Goal: Task Accomplishment & Management: Complete application form

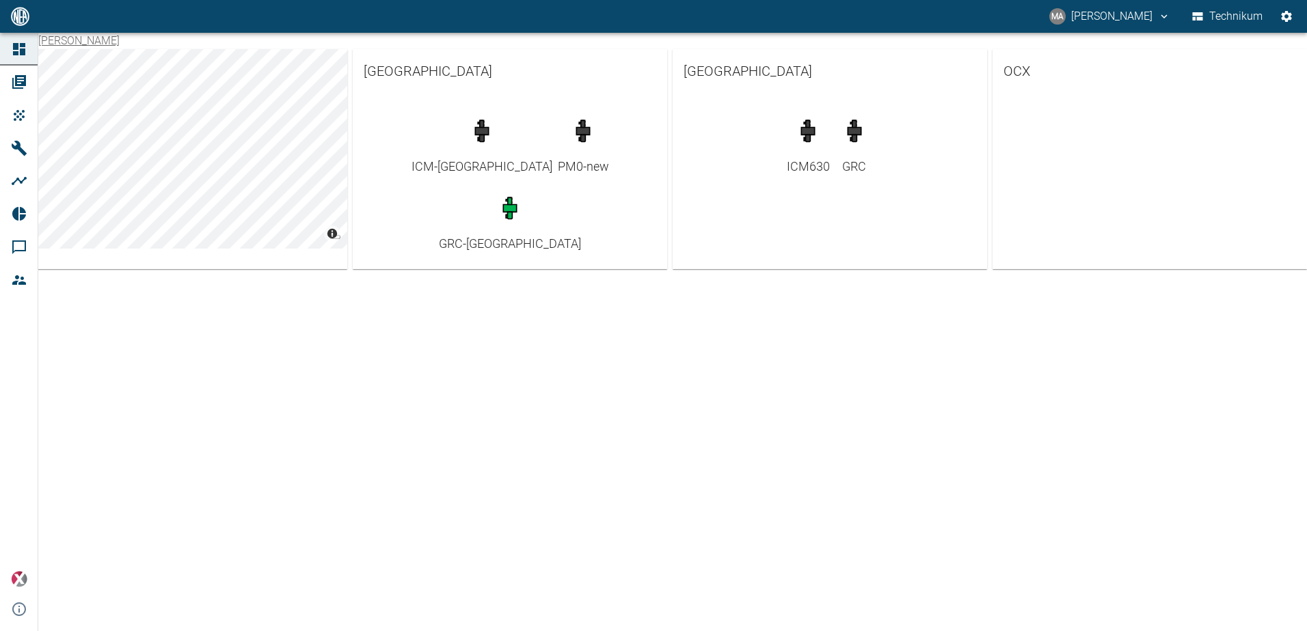
click at [938, 476] on div "[PERSON_NAME] © Carto © OpenStreetMap contributors [GEOGRAPHIC_DATA] ICM-[GEOGR…" at bounding box center [653, 332] width 1307 height 599
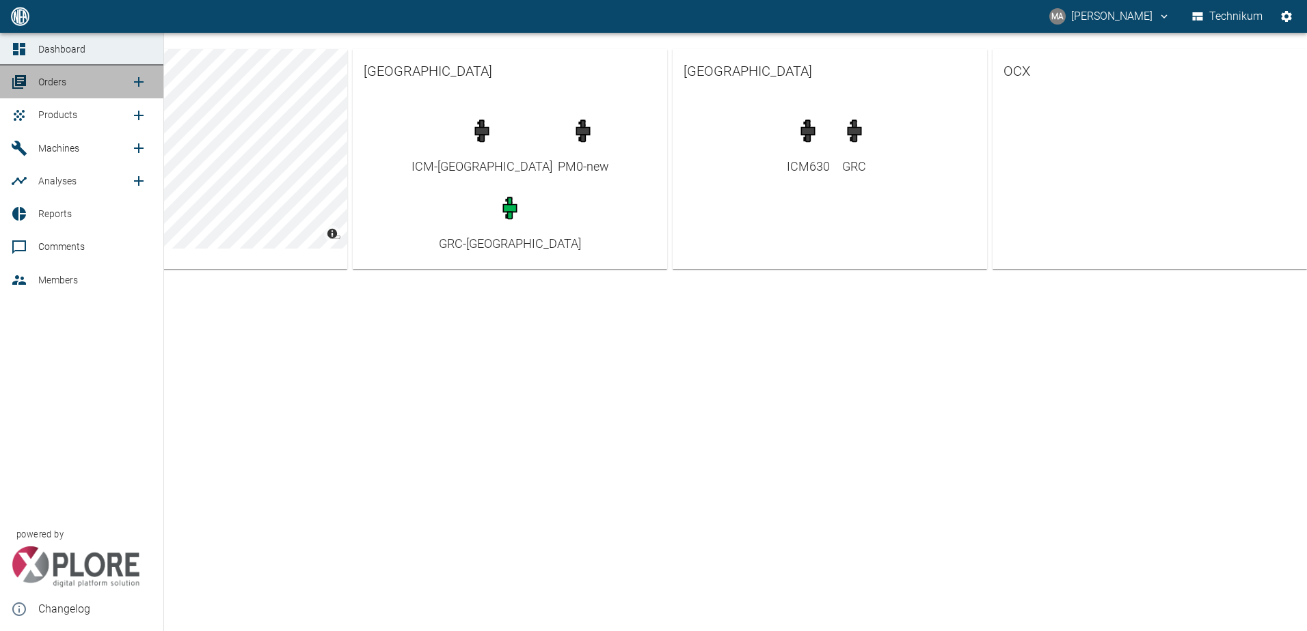
click at [16, 75] on icon at bounding box center [19, 82] width 16 height 16
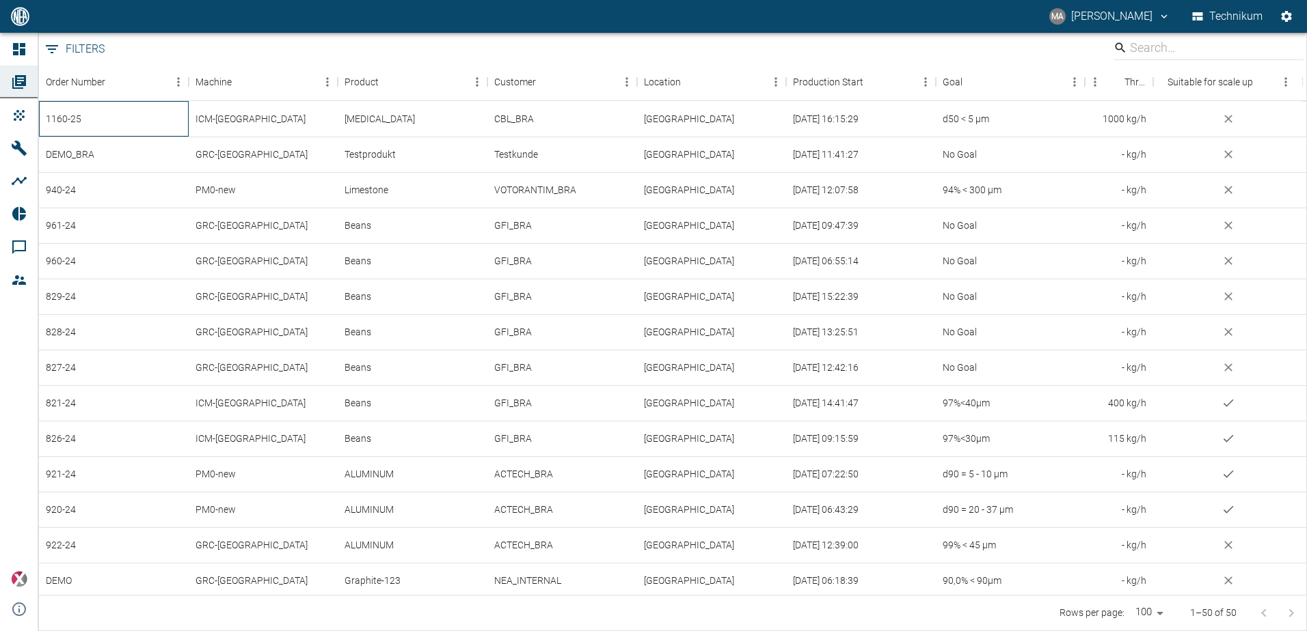
click at [96, 125] on div "1160-25" at bounding box center [114, 119] width 150 height 36
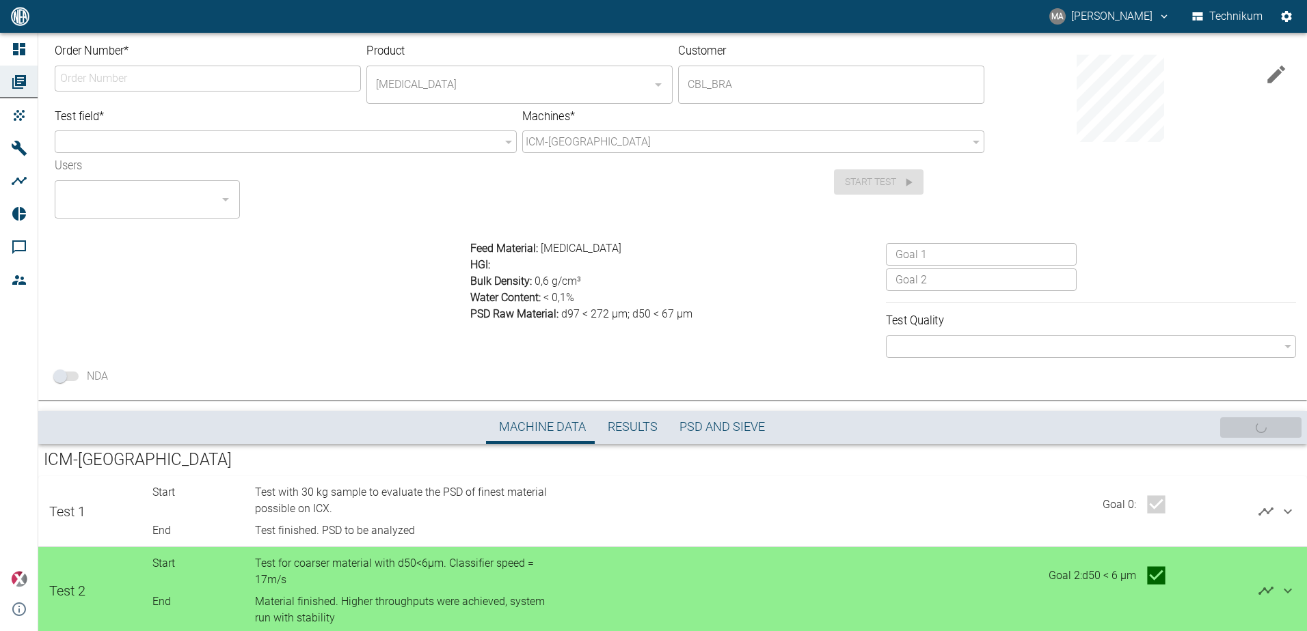
type input "1160-25"
type input "f90bbef4-929f-497c-8313-76b606e368d7"
type input "d50 < 5 µm"
type input "d50 < 6 µm"
type input "false"
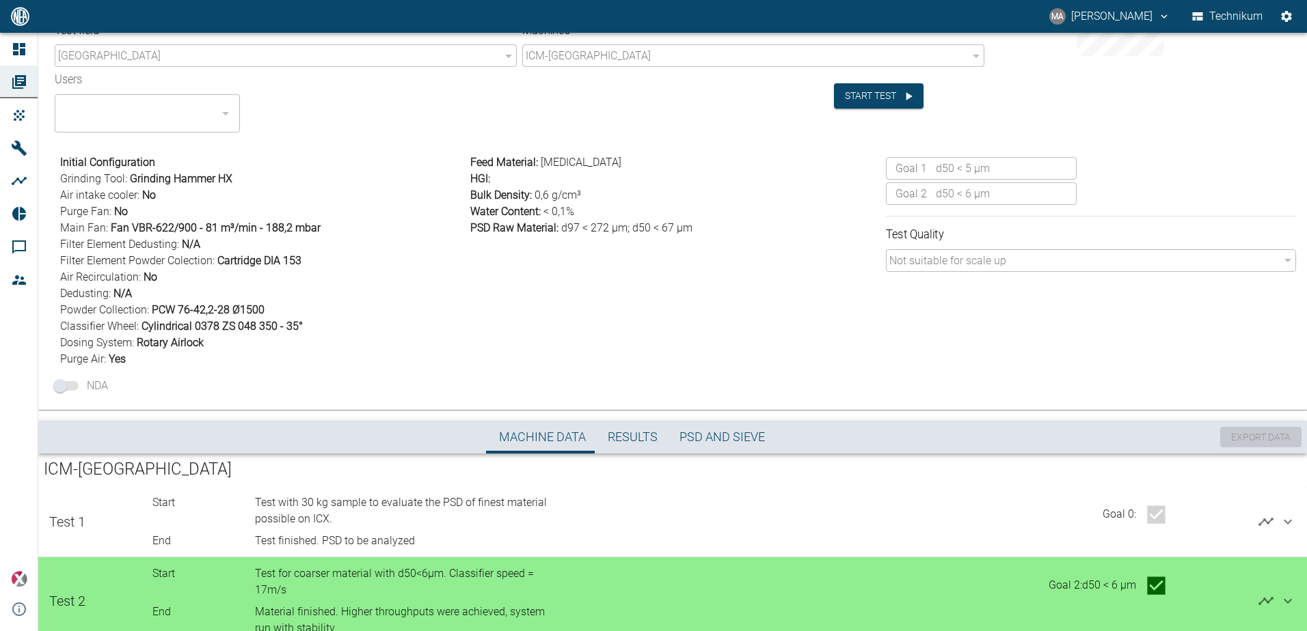
scroll to position [134, 0]
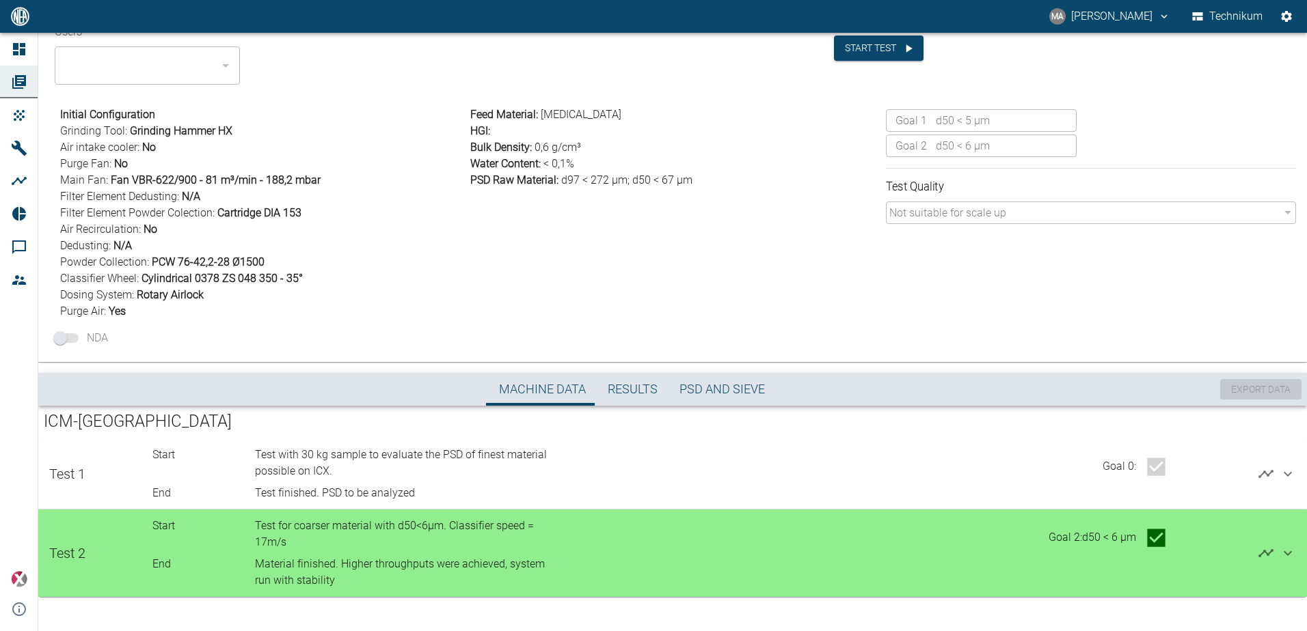
click at [740, 392] on span "PSD and Sieve" at bounding box center [721, 390] width 85 height 16
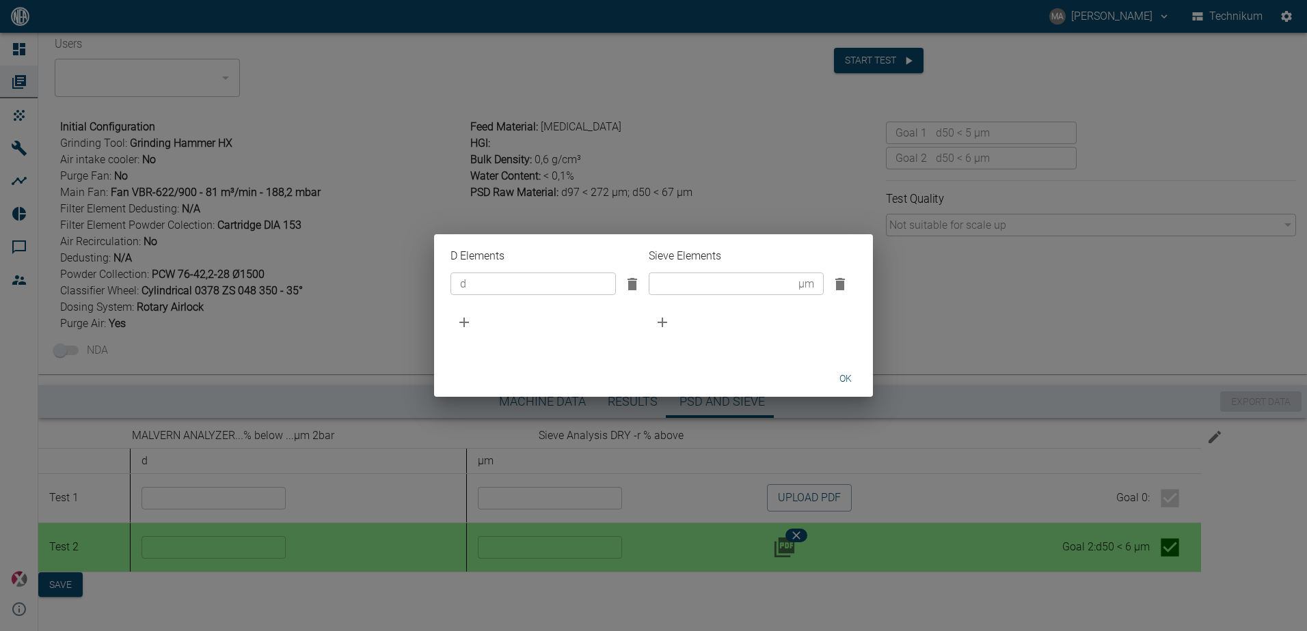
click at [839, 384] on button "ok" at bounding box center [846, 378] width 44 height 25
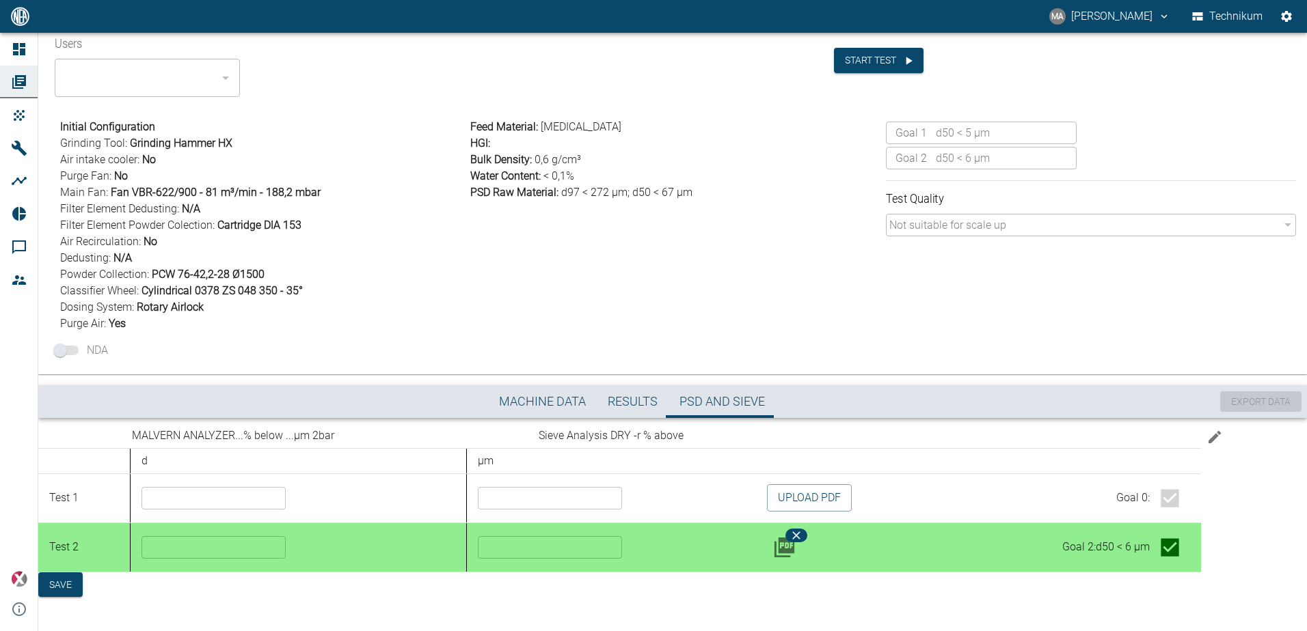
click at [780, 551] on icon at bounding box center [784, 548] width 20 height 20
click at [802, 352] on div "Initial Configuration Grinding Tool : Grinding Hammer HX Air intake cooler : No…" at bounding box center [670, 236] width 1252 height 256
click at [1283, 16] on icon "Settings" at bounding box center [1286, 16] width 11 height 11
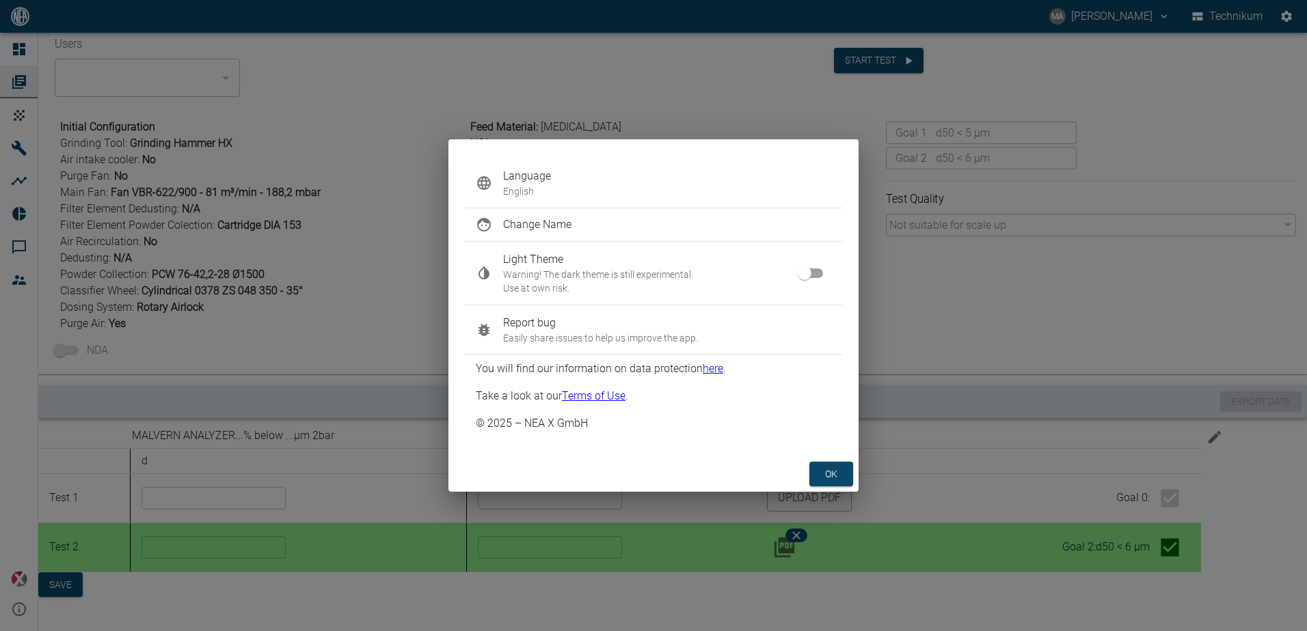
click at [539, 319] on span "Report bug" at bounding box center [667, 323] width 328 height 16
click at [837, 478] on button "ok" at bounding box center [831, 474] width 44 height 25
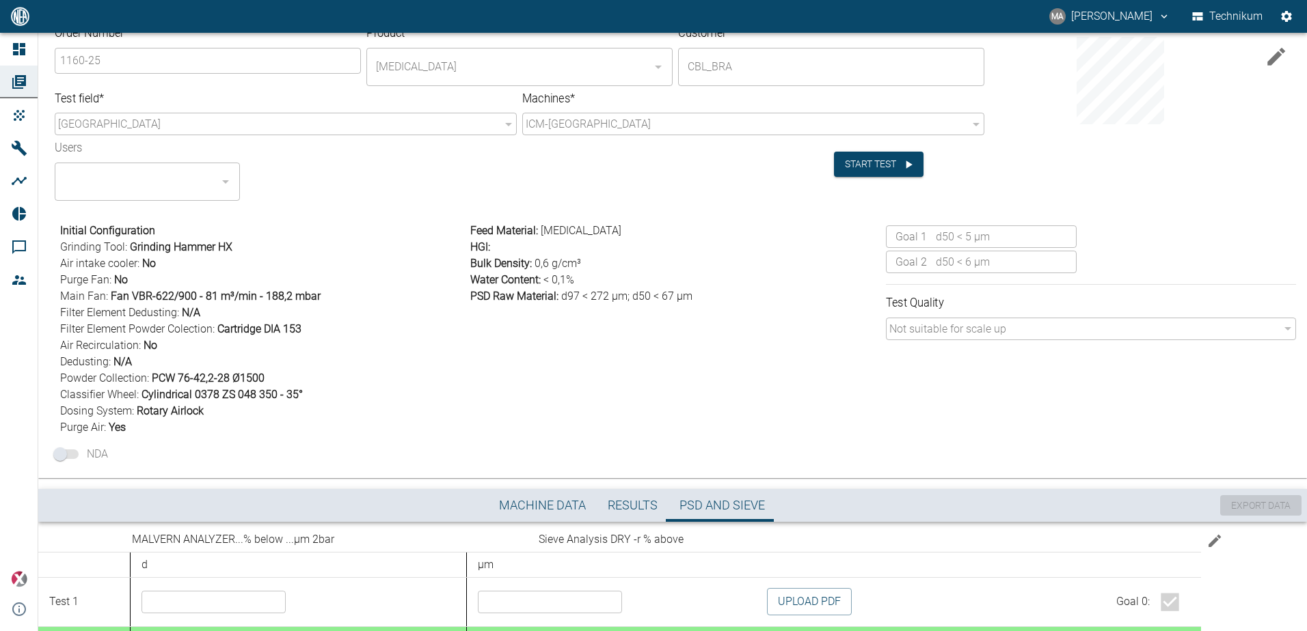
scroll to position [0, 0]
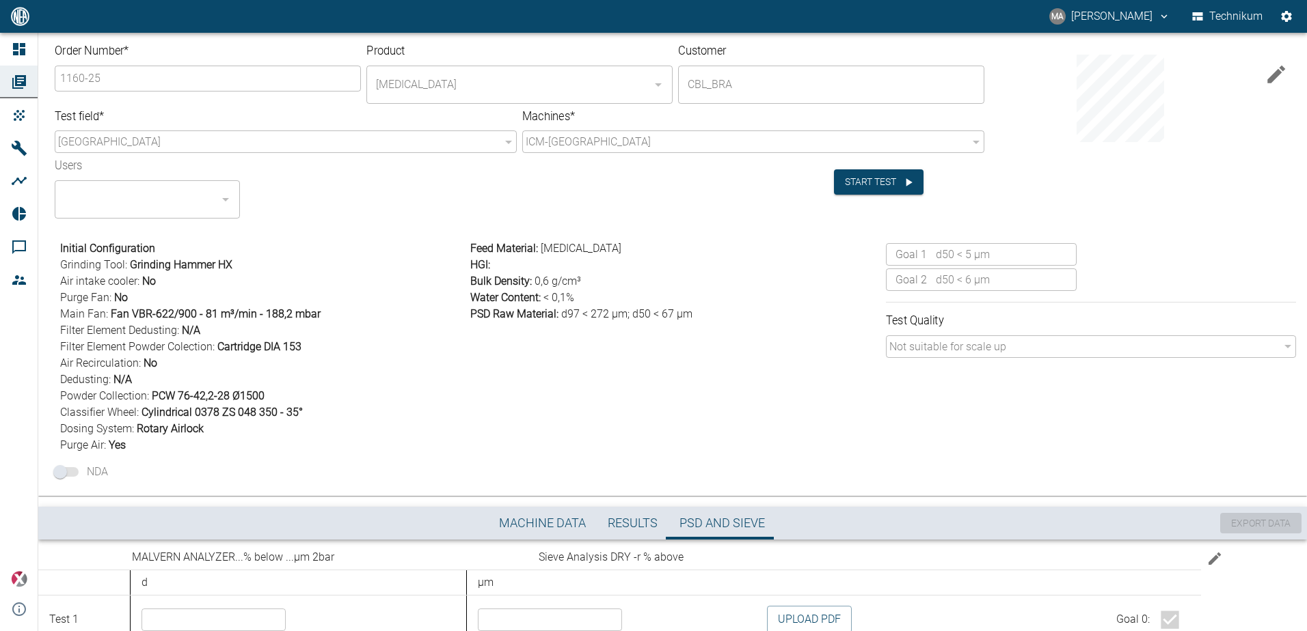
click at [560, 418] on div "Feed Material : [MEDICAL_DATA] HGI : Bulk Density : 0,6 g/cm³ Water Content : <…" at bounding box center [673, 344] width 416 height 219
click at [494, 381] on div "Feed Material : [MEDICAL_DATA] HGI : Bulk Density : 0,6 g/cm³ Water Content : <…" at bounding box center [673, 344] width 416 height 219
click at [534, 418] on div "Feed Material : [MEDICAL_DATA] HGI : Bulk Density : 0,6 g/cm³ Water Content : <…" at bounding box center [673, 344] width 416 height 219
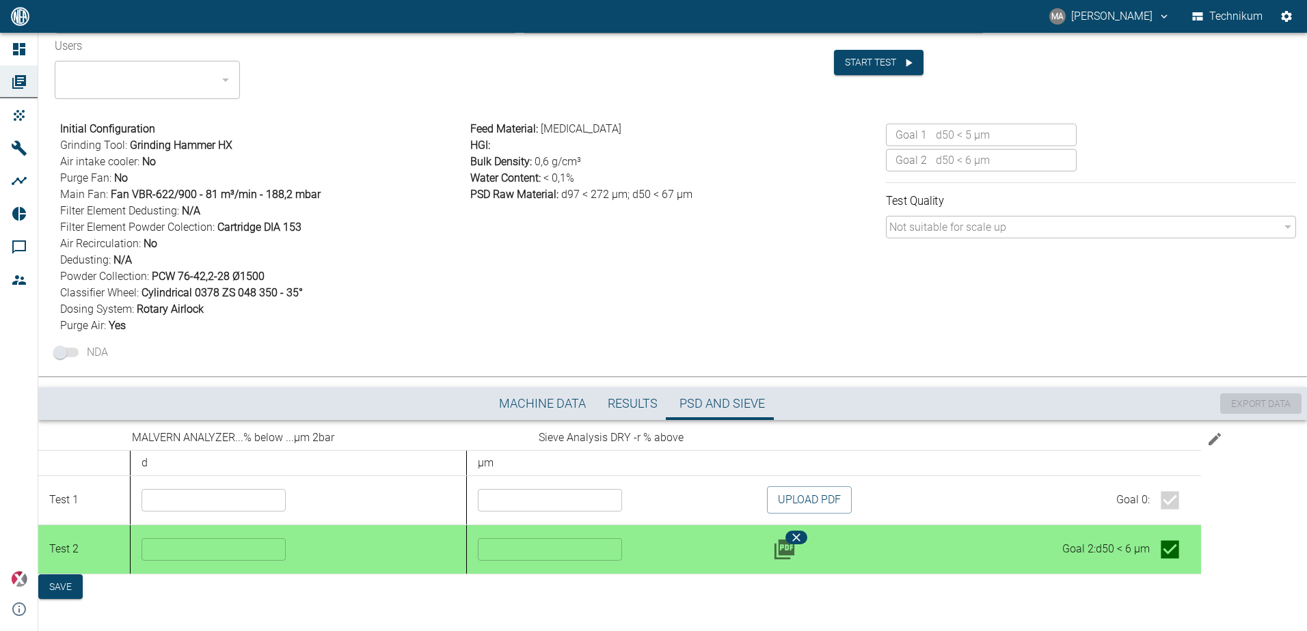
scroll to position [122, 0]
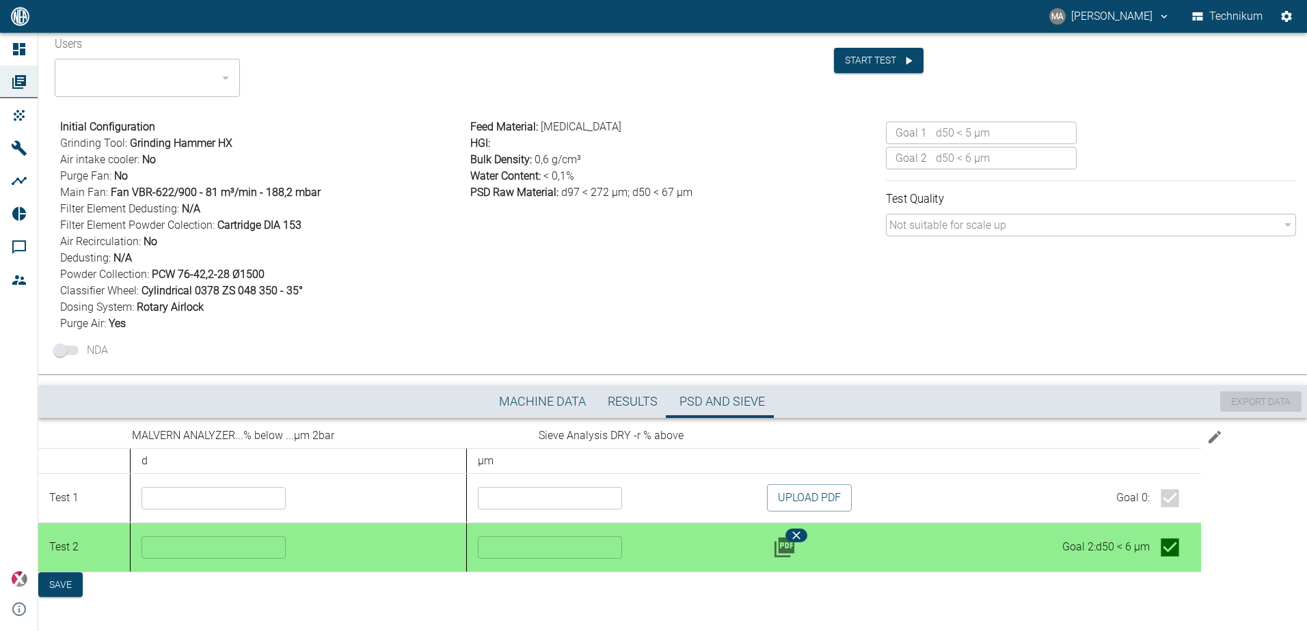
click at [609, 314] on div "Feed Material : [MEDICAL_DATA] HGI : Bulk Density : 0,6 g/cm³ Water Content : <…" at bounding box center [673, 222] width 416 height 219
click at [457, 262] on span "Dedusting : N/A" at bounding box center [262, 258] width 405 height 16
